Goal: Task Accomplishment & Management: Use online tool/utility

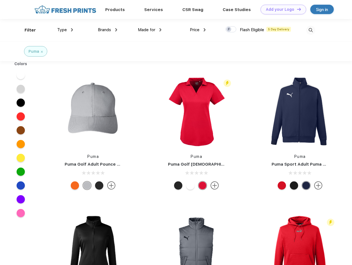
click at [281, 9] on link "Add your Logo Design Tool" at bounding box center [283, 10] width 46 height 10
click at [0, 0] on div "Design Tool" at bounding box center [0, 0] width 0 height 0
click at [296, 9] on link "Add your Logo Design Tool" at bounding box center [283, 10] width 46 height 10
click at [26, 30] on div "Filter" at bounding box center [30, 30] width 11 height 6
click at [65, 30] on span "Type" at bounding box center [62, 29] width 10 height 5
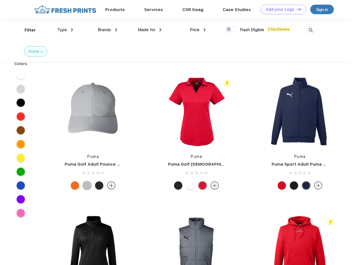
click at [107, 30] on span "Brands" at bounding box center [104, 29] width 13 height 5
click at [150, 30] on span "Made for" at bounding box center [146, 29] width 17 height 5
click at [198, 30] on span "Price" at bounding box center [195, 29] width 10 height 5
click at [231, 30] on div at bounding box center [230, 29] width 11 height 6
click at [229, 30] on input "checkbox" at bounding box center [227, 28] width 4 height 4
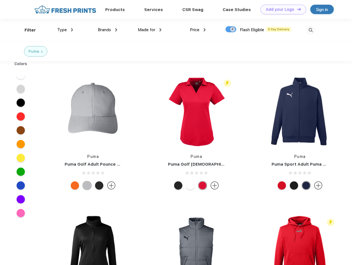
click at [310, 30] on img at bounding box center [310, 30] width 9 height 9
